Goal: Navigation & Orientation: Find specific page/section

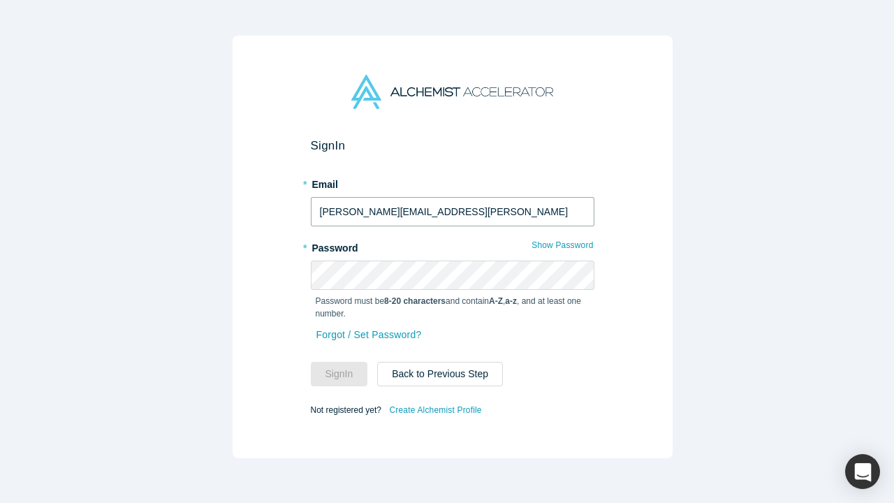
type input "alex@renna.ai"
click at [333, 369] on button "Sign In" at bounding box center [339, 374] width 57 height 24
